Goal: Task Accomplishment & Management: Use online tool/utility

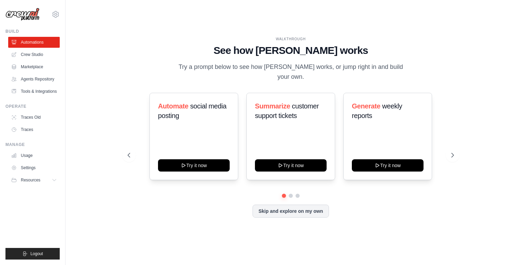
click at [155, 32] on div "WALKTHROUGH See how [PERSON_NAME] works Try a prompt below to see how [PERSON_N…" at bounding box center [290, 133] width 429 height 252
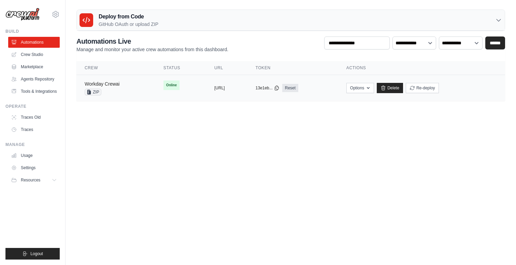
click at [118, 83] on link "Workday Crewai" at bounding box center [102, 83] width 35 height 5
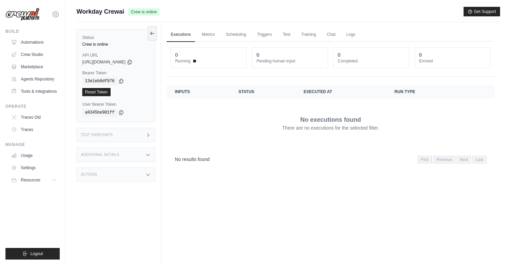
click at [141, 155] on div "Additional Details" at bounding box center [115, 155] width 79 height 14
click at [141, 154] on div "Additional Details" at bounding box center [115, 155] width 79 height 14
click at [136, 135] on div "Test Endpoints" at bounding box center [115, 135] width 79 height 14
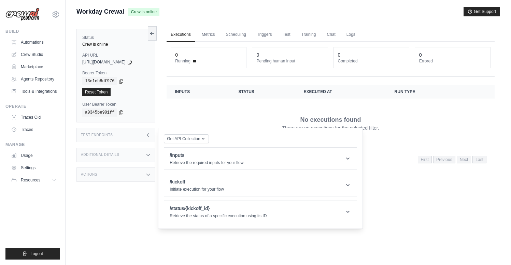
click at [136, 135] on div "Test Endpoints" at bounding box center [115, 135] width 79 height 14
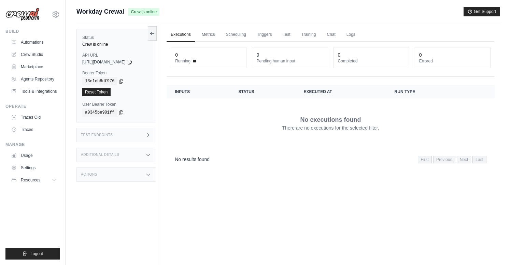
click at [133, 175] on div "Actions" at bounding box center [115, 175] width 79 height 14
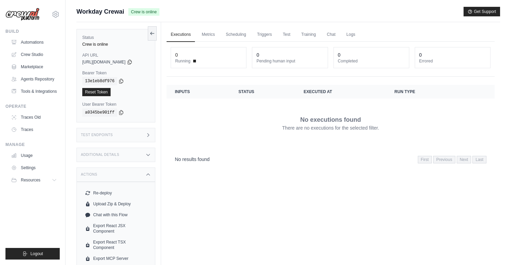
click at [138, 174] on div "Actions" at bounding box center [115, 175] width 79 height 14
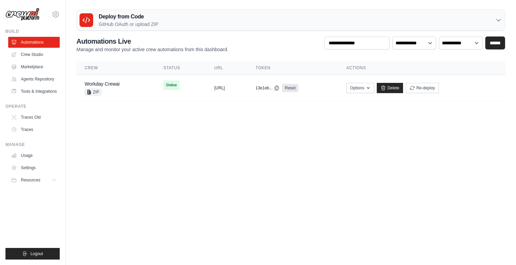
click at [51, 11] on div "fernando.mondoni-ext@ab-inbev.com Settings" at bounding box center [32, 11] width 54 height 22
click at [53, 11] on icon at bounding box center [56, 14] width 8 height 8
click at [75, 28] on div "[PERSON_NAME][EMAIL_ADDRESS][DOMAIN_NAME]" at bounding box center [84, 26] width 54 height 7
click at [77, 41] on span "Settings" at bounding box center [85, 42] width 54 height 7
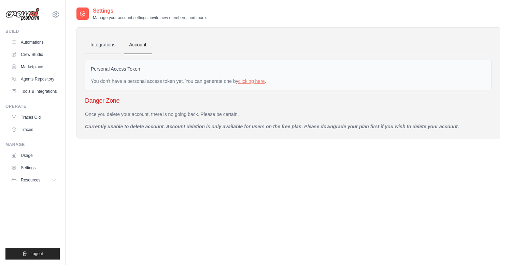
click at [119, 43] on link "Integrations" at bounding box center [103, 45] width 36 height 18
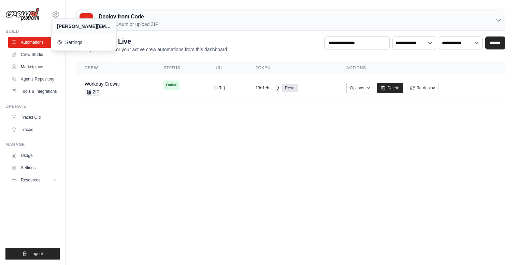
click at [178, 115] on main "Deploy from Code GitHub OAuth or upload ZIP GitHub OAuth Upload ZIP Deploy dire…" at bounding box center [291, 58] width 451 height 116
click at [23, 38] on link "Automations" at bounding box center [35, 42] width 52 height 11
click at [211, 123] on body "fernando.mondoni-ext@ab-inbev.com Settings Build Automations GitHub" at bounding box center [258, 132] width 516 height 265
click at [205, 48] on p "Manage and monitor your active crew automations from this dashboard." at bounding box center [152, 49] width 152 height 7
click at [232, 60] on div "**********" at bounding box center [290, 69] width 429 height 65
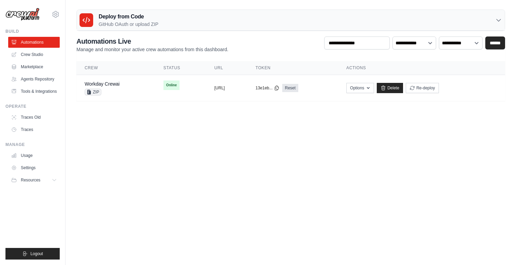
click at [227, 138] on body "fernando.mondoni-ext@ab-inbev.com Settings Build Automations GitHub" at bounding box center [258, 132] width 516 height 265
click at [30, 54] on link "Crew Studio" at bounding box center [35, 54] width 52 height 11
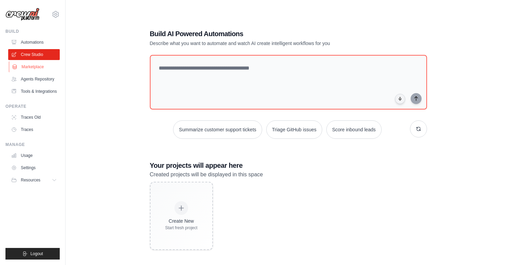
click at [32, 66] on link "Marketplace" at bounding box center [35, 66] width 52 height 11
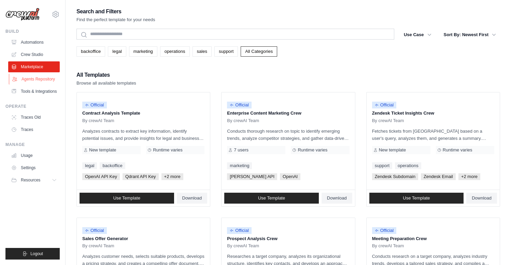
click at [50, 80] on link "Agents Repository" at bounding box center [35, 79] width 52 height 11
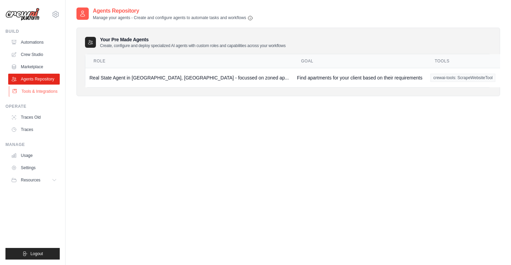
click at [36, 89] on link "Tools & Integrations" at bounding box center [35, 91] width 52 height 11
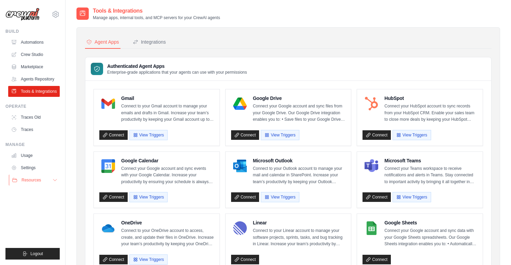
click at [23, 178] on span "Resources" at bounding box center [31, 180] width 19 height 5
click at [34, 12] on img at bounding box center [22, 14] width 34 height 13
click at [23, 40] on link "Automations" at bounding box center [35, 42] width 52 height 11
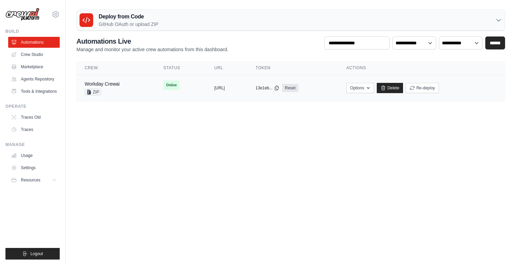
click at [214, 88] on div "copied" at bounding box center [221, 85] width 15 height 8
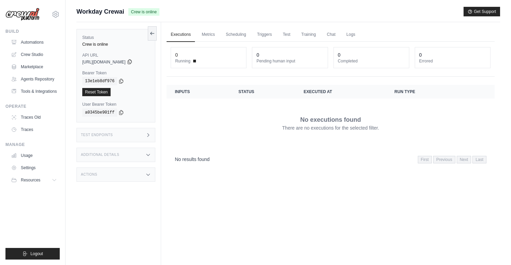
click at [131, 61] on icon at bounding box center [130, 62] width 4 height 4
drag, startPoint x: 225, startPoint y: 25, endPoint x: 227, endPoint y: 20, distance: 4.3
click at [226, 23] on div "Executions Metrics Scheduling Triggers Test Training Chat Logs 0 Running 0 Pend…" at bounding box center [330, 154] width 339 height 265
click at [205, 113] on div "No executions found There are no executions for the selected filter." at bounding box center [331, 123] width 312 height 38
click at [153, 31] on icon at bounding box center [152, 33] width 5 height 5
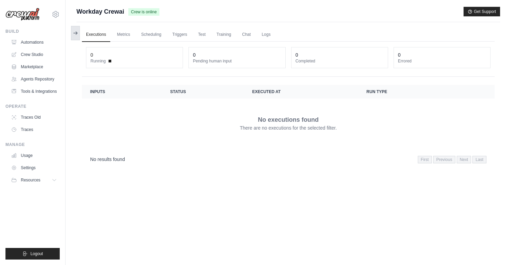
click at [79, 33] on button at bounding box center [75, 33] width 9 height 14
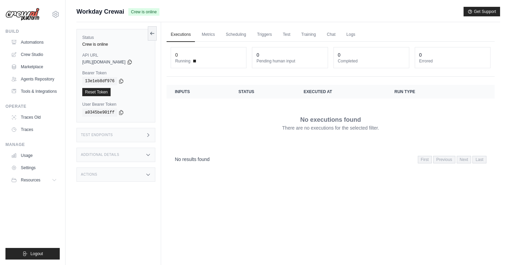
click at [39, 15] on img at bounding box center [22, 14] width 34 height 13
drag, startPoint x: 8, startPoint y: 9, endPoint x: 15, endPoint y: 11, distance: 6.7
click at [8, 9] on img at bounding box center [22, 14] width 34 height 13
click at [31, 42] on link "Automations" at bounding box center [35, 42] width 52 height 11
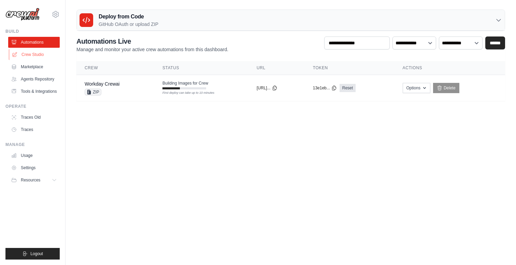
click at [35, 57] on link "Crew Studio" at bounding box center [35, 54] width 52 height 11
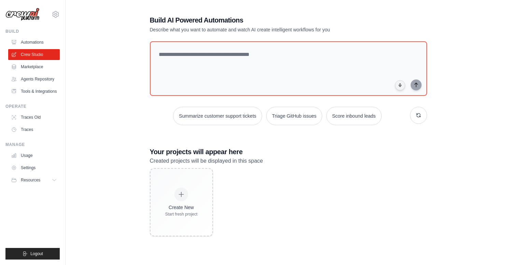
scroll to position [1, 0]
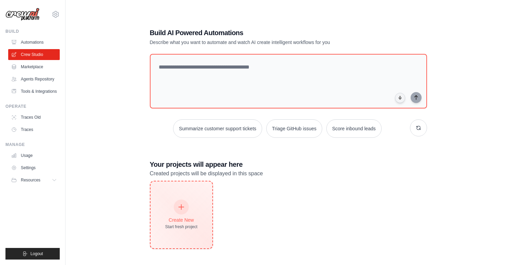
click at [183, 220] on div "Create New" at bounding box center [181, 220] width 32 height 7
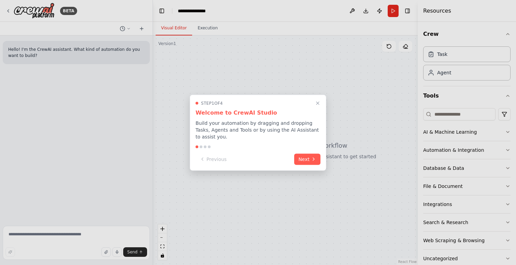
click at [271, 138] on p "Build your automation by dragging and dropping Tasks, Agents and Tools or by us…" at bounding box center [258, 130] width 125 height 20
click at [309, 163] on button "Next" at bounding box center [307, 159] width 26 height 11
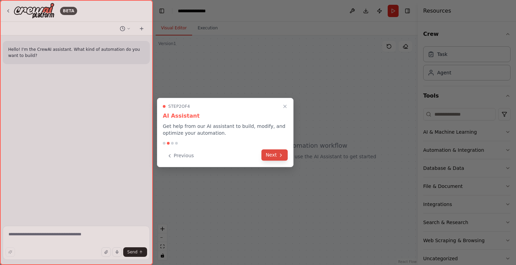
click at [273, 158] on button "Next" at bounding box center [275, 155] width 26 height 11
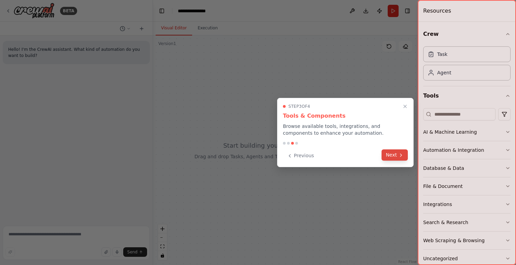
click at [394, 155] on button "Next" at bounding box center [395, 155] width 26 height 11
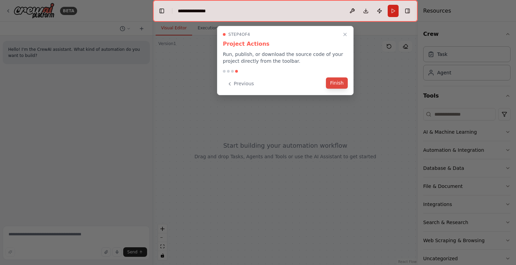
click at [339, 83] on button "Finish" at bounding box center [337, 83] width 22 height 11
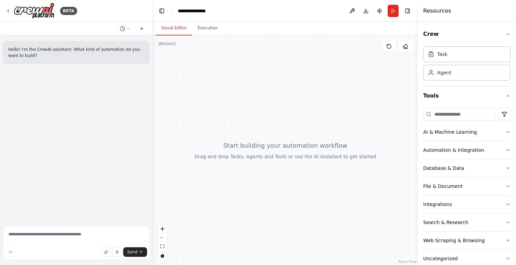
click at [314, 12] on header "**********" at bounding box center [285, 11] width 265 height 22
click at [318, 13] on header "**********" at bounding box center [285, 11] width 265 height 22
